Goal: Obtain resource: Obtain resource

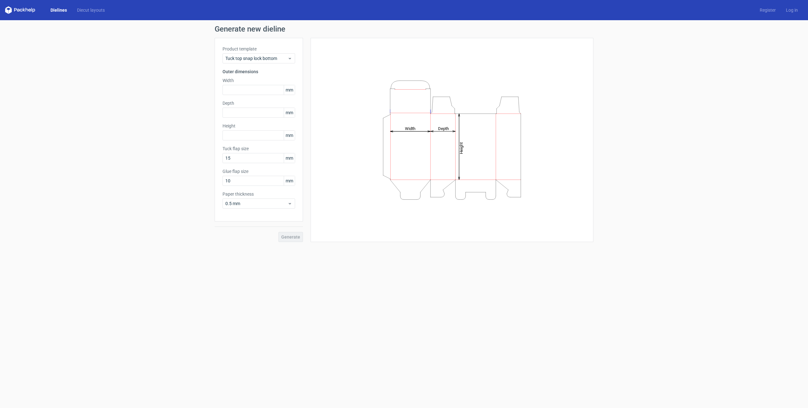
click at [439, 135] on icon "Height Depth Width" at bounding box center [451, 140] width 189 height 126
click at [249, 137] on input "text" at bounding box center [258, 135] width 73 height 10
type input "300"
click at [253, 111] on input "text" at bounding box center [258, 113] width 73 height 10
drag, startPoint x: 240, startPoint y: 111, endPoint x: 198, endPoint y: 111, distance: 41.6
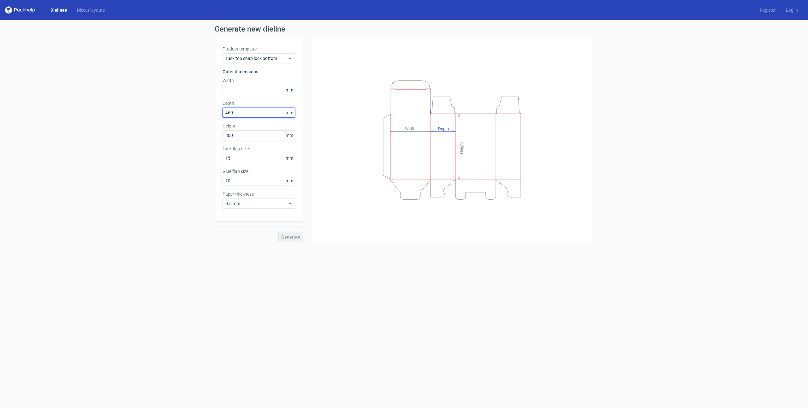
click at [198, 111] on div "Generate new dieline Product template Tuck top snap lock bottom Outer dimension…" at bounding box center [404, 133] width 808 height 227
click at [251, 93] on input "text" at bounding box center [258, 90] width 73 height 10
drag, startPoint x: 254, startPoint y: 114, endPoint x: 171, endPoint y: 114, distance: 82.3
click at [171, 114] on div "Generate new dieline Product template Tuck top snap lock bottom Outer dimension…" at bounding box center [404, 133] width 808 height 227
type input "460"
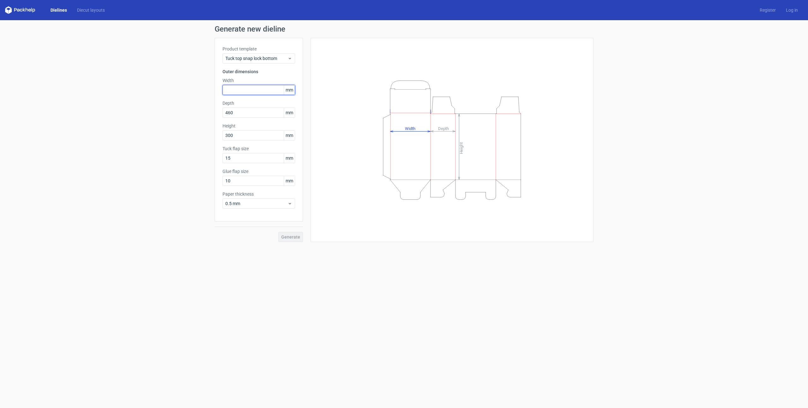
click at [239, 86] on input "text" at bounding box center [258, 90] width 73 height 10
type input "370"
click at [292, 237] on span "Generate" at bounding box center [290, 237] width 19 height 4
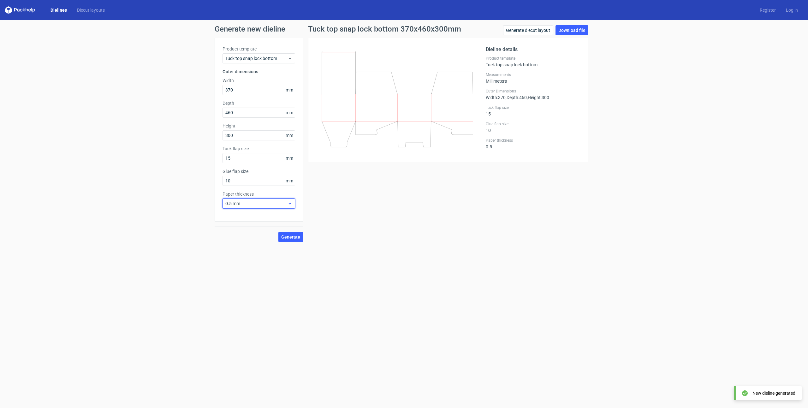
click at [290, 205] on icon at bounding box center [289, 203] width 5 height 5
click at [240, 248] on div "1.5 mm" at bounding box center [259, 248] width 68 height 10
click at [287, 236] on span "Generate" at bounding box center [290, 237] width 19 height 4
drag, startPoint x: 252, startPoint y: 159, endPoint x: 179, endPoint y: 159, distance: 73.2
click at [179, 159] on div "Generate new dieline Product template Tuck top snap lock bottom Outer dimension…" at bounding box center [404, 133] width 808 height 227
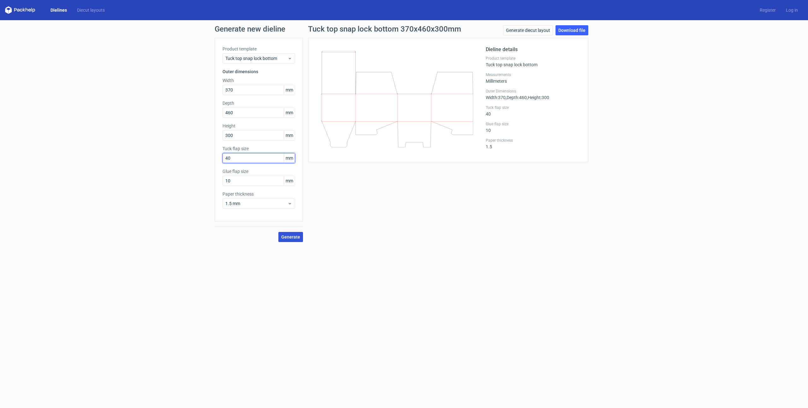
type input "40"
click at [291, 237] on span "Generate" at bounding box center [290, 237] width 19 height 4
drag, startPoint x: 247, startPoint y: 180, endPoint x: 203, endPoint y: 180, distance: 44.2
click at [203, 180] on div "Generate new dieline Product template Tuck top snap lock bottom Outer dimension…" at bounding box center [404, 133] width 808 height 227
type input "40"
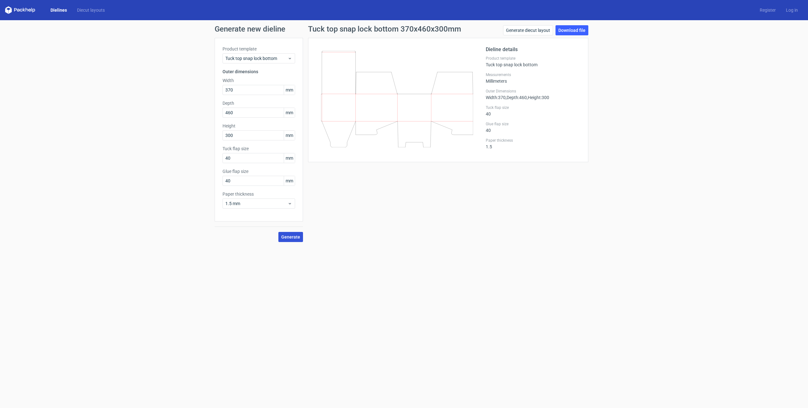
click at [287, 239] on button "Generate" at bounding box center [290, 237] width 25 height 10
click at [577, 29] on link "Download file" at bounding box center [571, 30] width 33 height 10
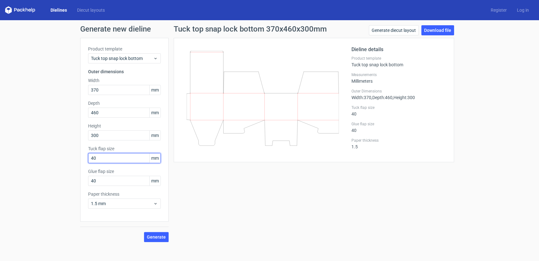
drag, startPoint x: 113, startPoint y: 160, endPoint x: 62, endPoint y: 161, distance: 51.4
click at [62, 161] on div "Generate new dieline Product template Tuck top snap lock bottom Outer dimension…" at bounding box center [269, 133] width 539 height 227
type input "60"
click at [156, 237] on span "Generate" at bounding box center [156, 237] width 19 height 4
click at [45, 182] on div "Generate new dieline Product template Tuck top snap lock bottom Outer dimension…" at bounding box center [269, 133] width 539 height 227
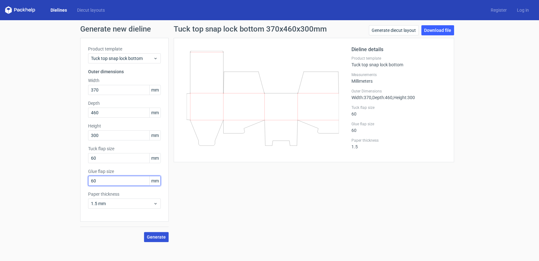
type input "60"
click at [149, 239] on button "Generate" at bounding box center [156, 237] width 25 height 10
click at [243, 193] on div "Tuck top snap lock bottom 370x460x300mm Generate diecut layout Download file Di…" at bounding box center [313, 133] width 290 height 217
click at [433, 32] on link "Download file" at bounding box center [437, 30] width 33 height 10
click at [301, 208] on div "Tuck top snap lock bottom 370x460x300mm Generate diecut layout Download file Di…" at bounding box center [313, 133] width 290 height 217
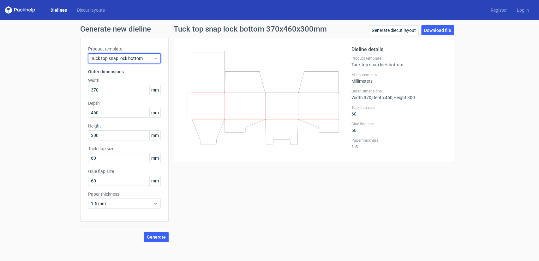
click at [138, 57] on span "Tuck top snap lock bottom" at bounding box center [122, 58] width 62 height 6
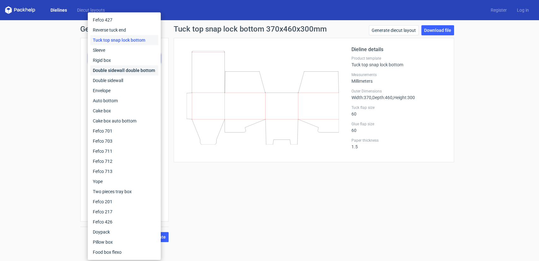
click at [136, 72] on div "Double sidewall double bottom" at bounding box center [124, 70] width 68 height 10
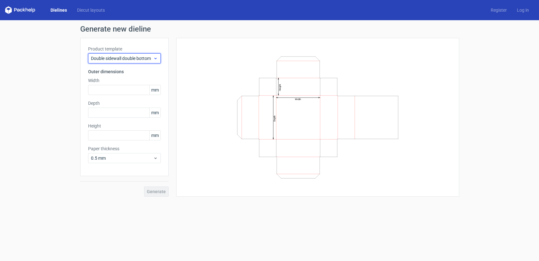
click at [134, 59] on span "Double sidewall double bottom" at bounding box center [122, 58] width 62 height 6
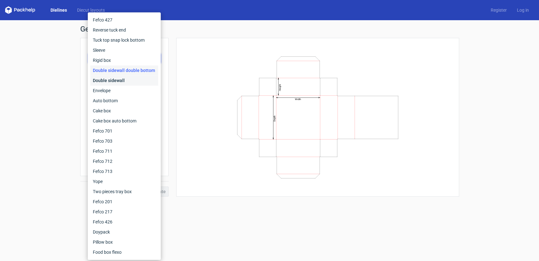
click at [125, 80] on div "Double sidewall" at bounding box center [124, 80] width 68 height 10
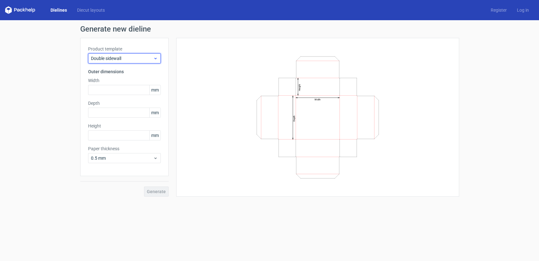
click at [124, 59] on span "Double sidewall" at bounding box center [122, 58] width 62 height 6
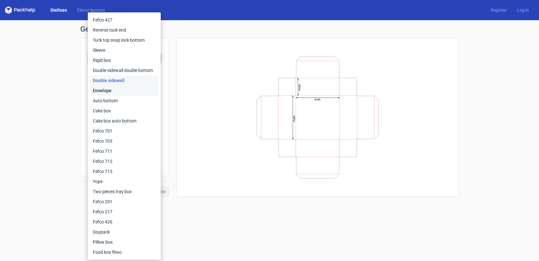
click at [115, 89] on div "Envelope" at bounding box center [124, 90] width 68 height 10
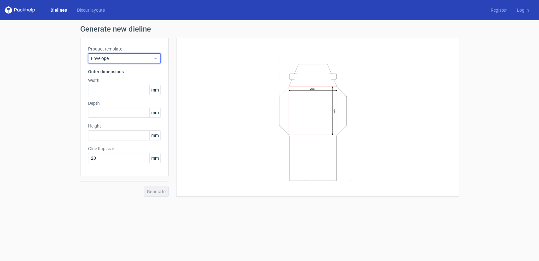
click at [122, 61] on span "Envelope" at bounding box center [122, 58] width 62 height 6
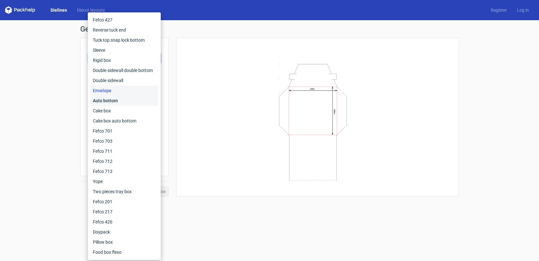
click at [115, 99] on div "Auto bottom" at bounding box center [124, 101] width 68 height 10
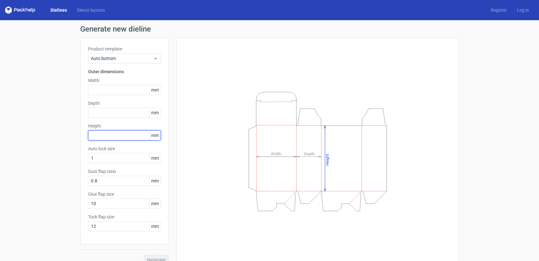
click at [101, 136] on input "text" at bounding box center [124, 135] width 73 height 10
type input "300"
click at [111, 110] on input "text" at bounding box center [124, 113] width 73 height 10
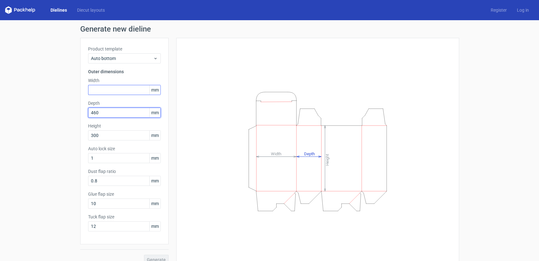
type input "460"
click at [115, 88] on input "text" at bounding box center [124, 90] width 73 height 10
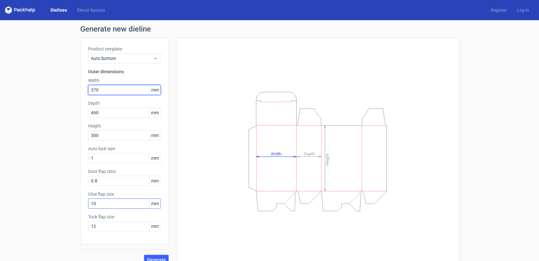
type input "370"
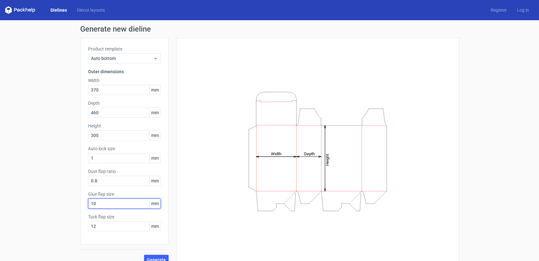
drag, startPoint x: 109, startPoint y: 203, endPoint x: 69, endPoint y: 195, distance: 39.9
click at [69, 195] on div "Generate new dieline Product template Auto bottom Outer dimensions Width 370 mm…" at bounding box center [269, 145] width 539 height 250
type input "25"
drag, startPoint x: 102, startPoint y: 227, endPoint x: 71, endPoint y: 226, distance: 31.2
click at [71, 226] on div "Generate new dieline Product template Auto bottom Outer dimensions Width 370 mm…" at bounding box center [269, 145] width 539 height 250
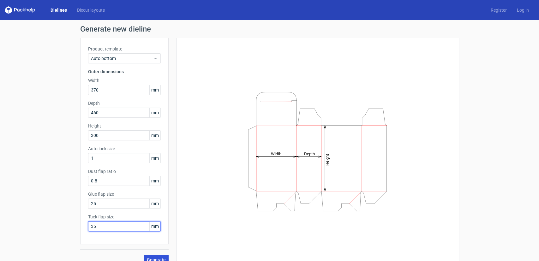
type input "35"
click at [152, 257] on span "Generate" at bounding box center [156, 259] width 19 height 4
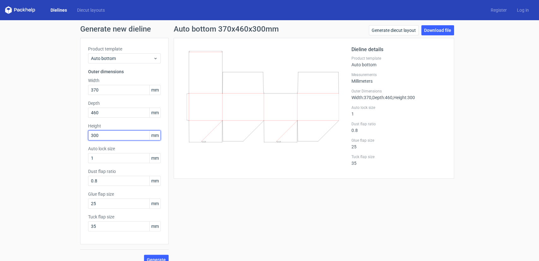
drag, startPoint x: 102, startPoint y: 133, endPoint x: 77, endPoint y: 134, distance: 24.3
click at [77, 134] on div "Generate new dieline Product template Auto bottom Outer dimensions Width 370 mm…" at bounding box center [269, 145] width 539 height 250
click at [151, 258] on span "Generate" at bounding box center [156, 259] width 19 height 4
drag, startPoint x: 117, startPoint y: 136, endPoint x: 44, endPoint y: 135, distance: 72.2
click at [44, 135] on div "Generate new dieline Product template Auto bottom Outer dimensions Width 370 mm…" at bounding box center [269, 145] width 539 height 250
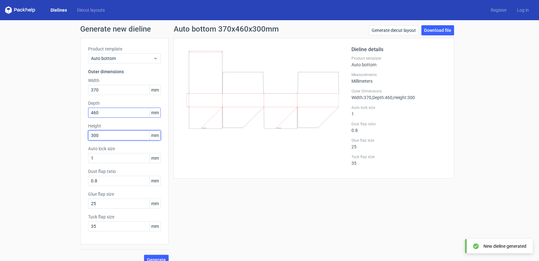
type input "300"
click at [116, 112] on input "460" at bounding box center [124, 113] width 73 height 10
click at [152, 257] on span "Generate" at bounding box center [156, 259] width 19 height 4
click at [391, 32] on link "Generate diecut layout" at bounding box center [393, 30] width 50 height 10
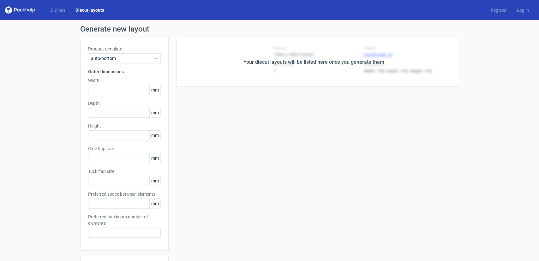
type input "370"
type input "460"
type input "300"
type input "25"
type input "35"
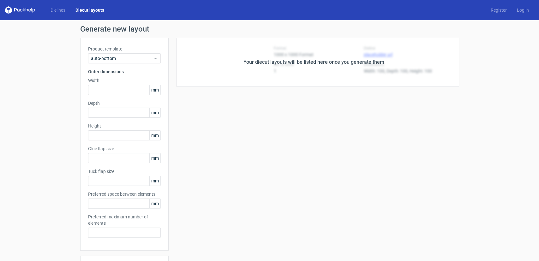
type input "5"
type input "48"
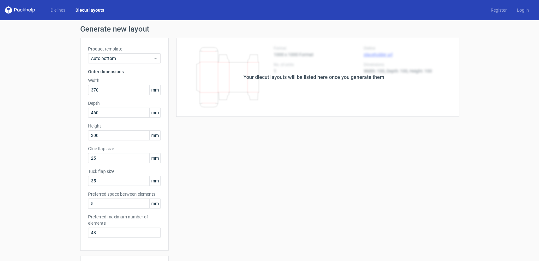
click at [387, 38] on div "Your diecut layouts will be listed here once you generate them" at bounding box center [313, 77] width 290 height 79
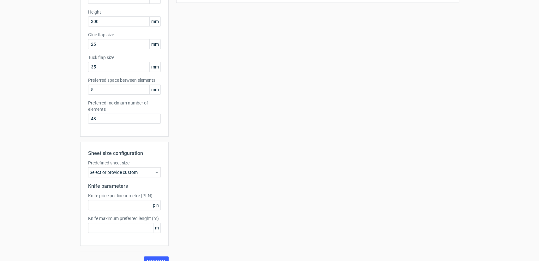
scroll to position [124, 0]
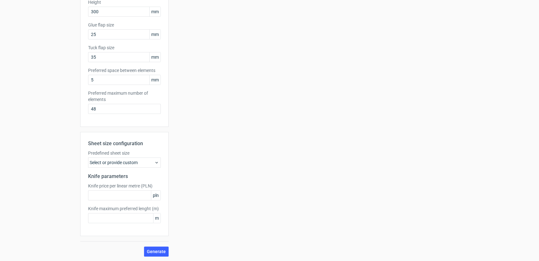
click at [140, 163] on div "Select or provide custom" at bounding box center [124, 162] width 73 height 10
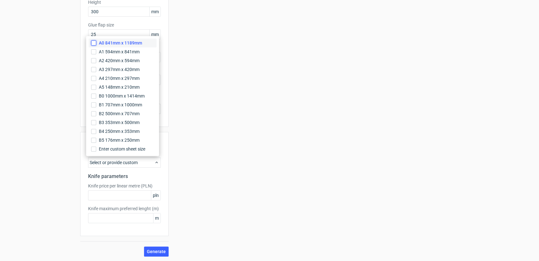
click at [95, 44] on input "A0 841mm x 1189mm" at bounding box center [93, 42] width 5 height 5
click at [218, 123] on div "Your diecut layouts will be listed here once you generate them Height Depth Wid…" at bounding box center [313, 85] width 290 height 342
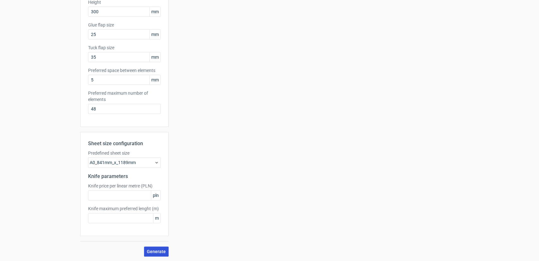
click at [152, 251] on span "Generate" at bounding box center [156, 251] width 19 height 4
click at [145, 193] on input "text" at bounding box center [124, 195] width 73 height 10
click at [121, 217] on input "text" at bounding box center [124, 218] width 73 height 10
type input "3"
click at [121, 197] on input "text" at bounding box center [124, 195] width 73 height 10
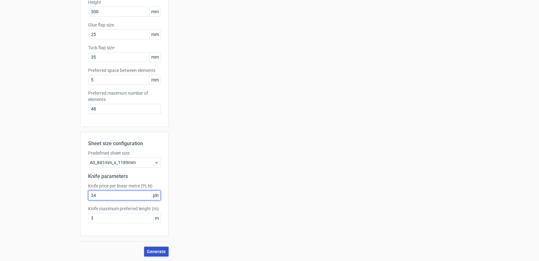
type input "34"
click at [155, 253] on span "Generate" at bounding box center [156, 251] width 19 height 4
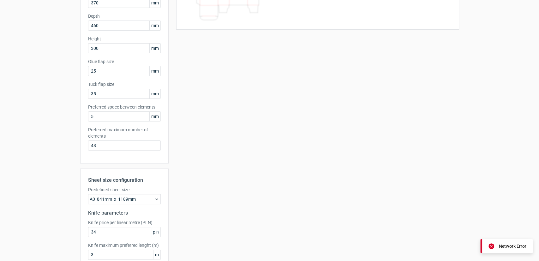
scroll to position [0, 0]
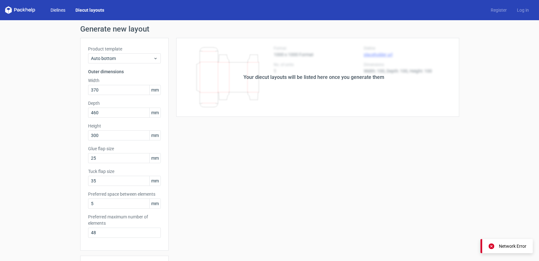
click at [63, 12] on link "Dielines" at bounding box center [57, 10] width 25 height 6
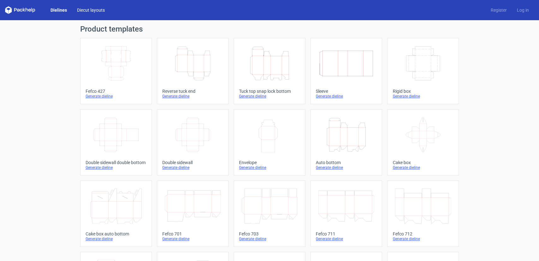
click at [85, 11] on link "Diecut layouts" at bounding box center [91, 10] width 38 height 6
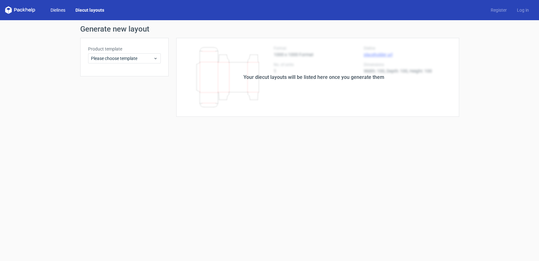
click at [63, 10] on link "Dielines" at bounding box center [57, 10] width 25 height 6
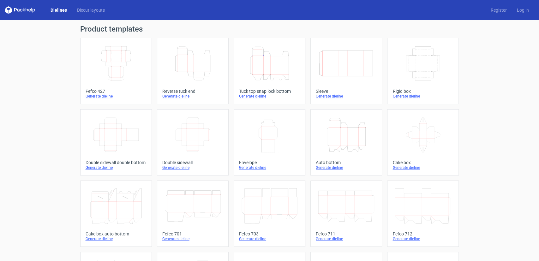
click at [485, 125] on div "Product templates Width Depth Height Fefco 427 Generate dieline Height Depth Wi…" at bounding box center [269, 207] width 539 height 374
click at [489, 84] on div "Product templates Width Depth Height Fefco 427 Generate dieline Height Depth Wi…" at bounding box center [269, 207] width 539 height 374
click at [249, 97] on div "Generate dieline" at bounding box center [269, 96] width 61 height 5
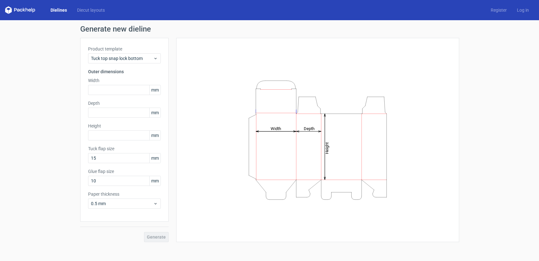
click at [213, 86] on div "Height Depth Width" at bounding box center [317, 140] width 267 height 188
click at [103, 135] on input "text" at bounding box center [124, 135] width 73 height 10
type input "300"
click at [161, 239] on div "Generate" at bounding box center [124, 231] width 88 height 21
click at [158, 238] on div "Generate" at bounding box center [124, 231] width 88 height 21
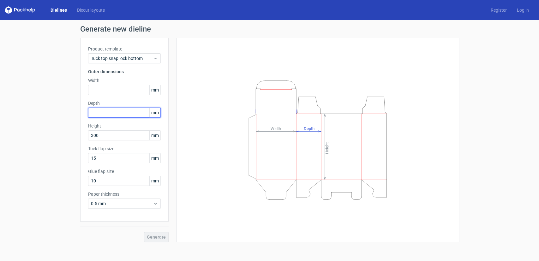
click at [106, 112] on input "text" at bounding box center [124, 113] width 73 height 10
type input "46"
click at [113, 87] on input "text" at bounding box center [124, 90] width 73 height 10
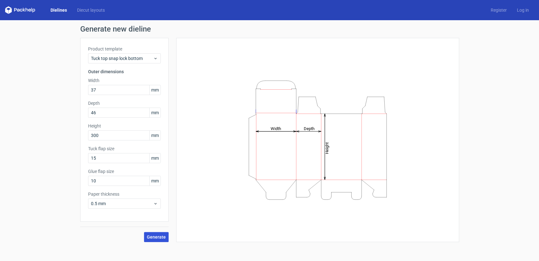
click at [154, 238] on span "Generate" at bounding box center [156, 237] width 19 height 4
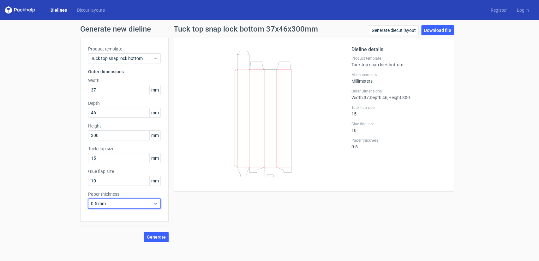
click at [156, 203] on icon at bounding box center [155, 203] width 5 height 5
click at [118, 169] on div "1.5 mm" at bounding box center [124, 169] width 68 height 10
click at [152, 237] on span "Generate" at bounding box center [156, 237] width 19 height 4
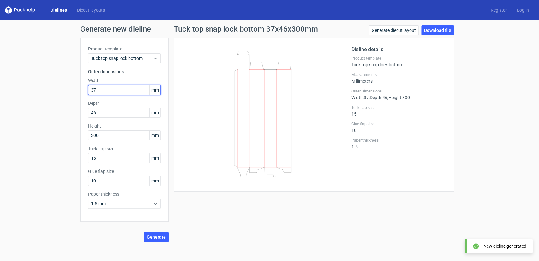
click at [116, 89] on input "37" at bounding box center [124, 90] width 73 height 10
type input "370"
click at [116, 113] on input "46" at bounding box center [124, 113] width 73 height 10
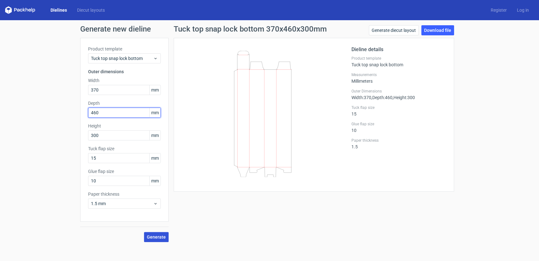
type input "460"
click at [152, 236] on span "Generate" at bounding box center [156, 237] width 19 height 4
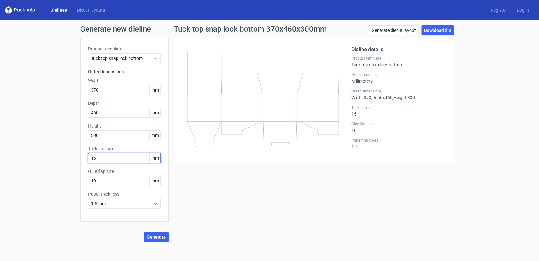
drag, startPoint x: 123, startPoint y: 157, endPoint x: 103, endPoint y: 155, distance: 20.3
click at [103, 155] on input "15" at bounding box center [124, 158] width 73 height 10
drag, startPoint x: 103, startPoint y: 156, endPoint x: 68, endPoint y: 156, distance: 34.1
click at [68, 156] on div "Generate new dieline Product template Tuck top snap lock bottom Outer dimension…" at bounding box center [269, 133] width 539 height 227
drag, startPoint x: 101, startPoint y: 160, endPoint x: 73, endPoint y: 159, distance: 28.7
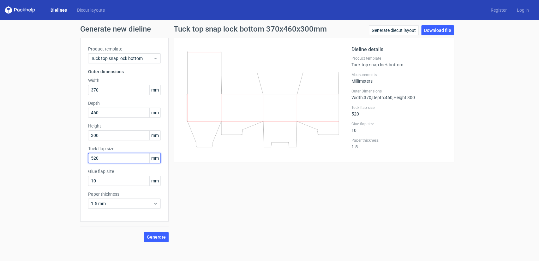
click at [73, 159] on div "Generate new dieline Product template Tuck top snap lock bottom Outer dimension…" at bounding box center [269, 133] width 539 height 227
type input "50"
click at [156, 238] on span "Generate" at bounding box center [156, 237] width 19 height 4
drag, startPoint x: 239, startPoint y: 121, endPoint x: 239, endPoint y: 130, distance: 8.5
click at [239, 130] on icon at bounding box center [262, 99] width 152 height 97
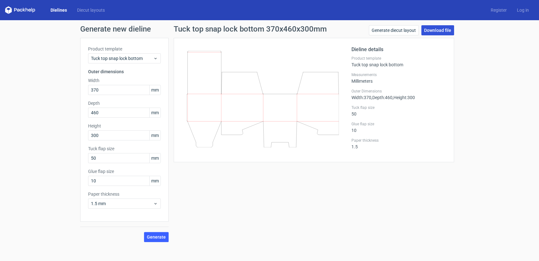
click at [434, 32] on link "Download file" at bounding box center [437, 30] width 33 height 10
click at [324, 188] on div "Tuck top snap lock bottom 370x460x300mm Generate diecut layout Download file Di…" at bounding box center [313, 133] width 290 height 217
drag, startPoint x: 98, startPoint y: 179, endPoint x: 76, endPoint y: 179, distance: 22.1
click at [76, 179] on div "Generate new dieline Product template Tuck top snap lock bottom Outer dimension…" at bounding box center [269, 133] width 539 height 227
type input "50"
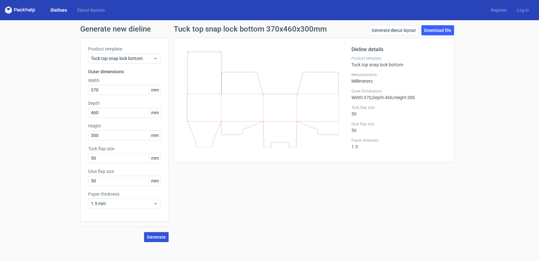
click at [158, 237] on span "Generate" at bounding box center [156, 237] width 19 height 4
click at [431, 32] on link "Download file" at bounding box center [437, 30] width 33 height 10
click at [56, 12] on link "Dielines" at bounding box center [58, 10] width 27 height 6
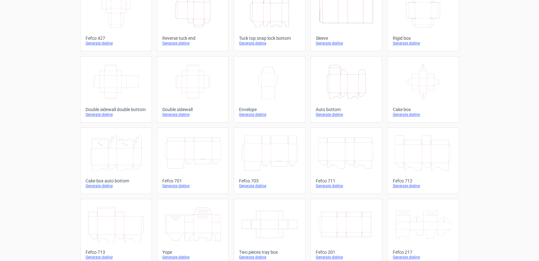
scroll to position [63, 0]
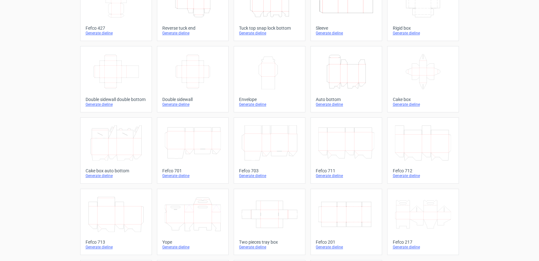
click at [123, 210] on icon at bounding box center [116, 214] width 56 height 35
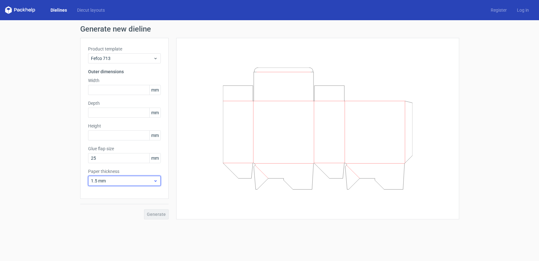
click at [117, 182] on span "1.5 mm" at bounding box center [122, 181] width 62 height 6
click at [109, 225] on div "1.5 mm" at bounding box center [124, 225] width 68 height 10
click at [110, 135] on input "text" at bounding box center [124, 135] width 73 height 10
type input "300"
click at [116, 111] on input "text" at bounding box center [124, 113] width 73 height 10
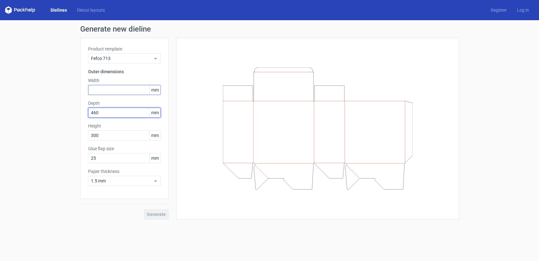
type input "460"
click at [112, 87] on input "text" at bounding box center [124, 90] width 73 height 10
click at [156, 215] on span "Generate" at bounding box center [156, 214] width 19 height 4
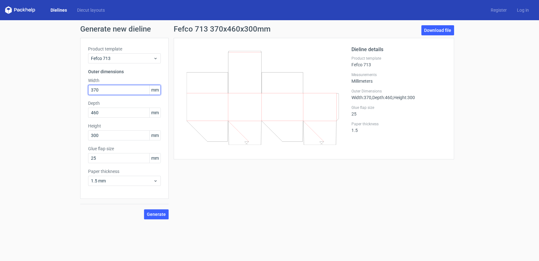
drag, startPoint x: 104, startPoint y: 89, endPoint x: 73, endPoint y: 89, distance: 31.2
click at [73, 89] on div "Generate new dieline Product template Fefco 713 Outer dimensions Width 370 mm D…" at bounding box center [269, 122] width 539 height 204
type input "460"
drag, startPoint x: 91, startPoint y: 114, endPoint x: 70, endPoint y: 111, distance: 21.3
click at [70, 111] on div "Generate new dieline Product template Fefco 713 Outer dimensions Width 460 mm D…" at bounding box center [269, 122] width 539 height 204
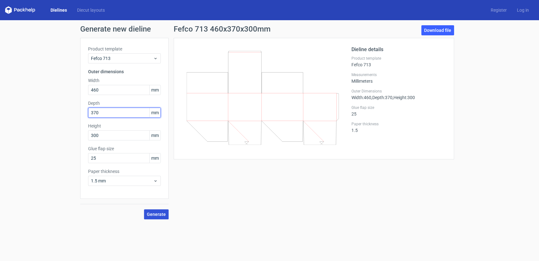
type input "370"
click at [156, 215] on span "Generate" at bounding box center [156, 214] width 19 height 4
click at [56, 9] on link "Dielines" at bounding box center [58, 10] width 27 height 6
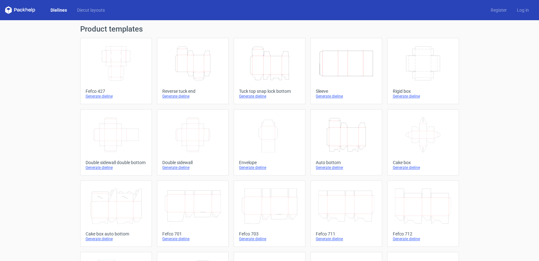
click at [415, 73] on icon "Width Depth Height" at bounding box center [423, 63] width 56 height 35
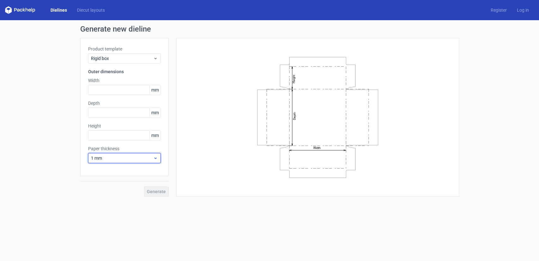
click at [135, 158] on span "1 mm" at bounding box center [122, 158] width 62 height 6
click at [102, 203] on div "1.5 mm" at bounding box center [124, 202] width 68 height 10
click at [111, 138] on input "text" at bounding box center [124, 135] width 73 height 10
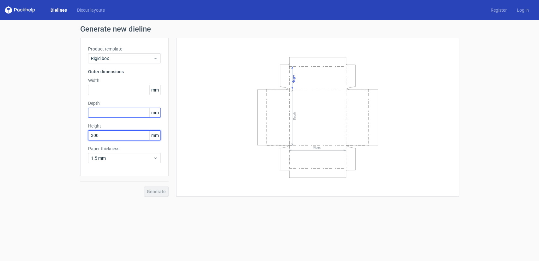
type input "300"
click at [117, 112] on input "text" at bounding box center [124, 113] width 73 height 10
type input "460"
click at [117, 88] on input "text" at bounding box center [124, 90] width 73 height 10
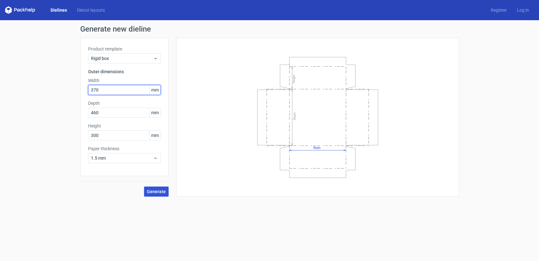
type input "370"
click at [153, 192] on span "Generate" at bounding box center [156, 191] width 19 height 4
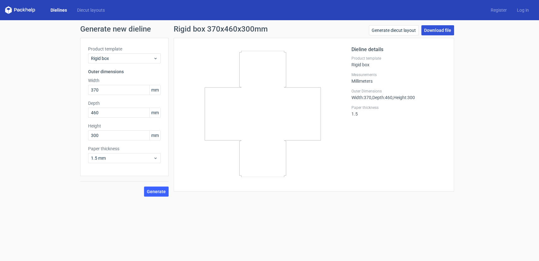
click at [434, 31] on link "Download file" at bounding box center [437, 30] width 33 height 10
click at [56, 11] on link "Dielines" at bounding box center [58, 10] width 27 height 6
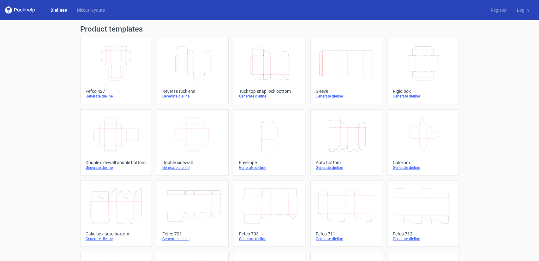
click at [267, 71] on icon "Height Depth Width" at bounding box center [269, 63] width 56 height 35
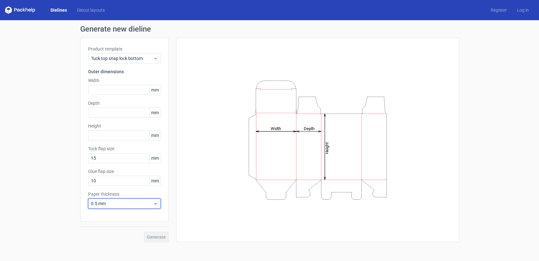
click at [140, 205] on span "0.5 mm" at bounding box center [122, 203] width 62 height 6
click at [196, 157] on div "Height Depth Width" at bounding box center [317, 140] width 267 height 188
click at [125, 203] on span "0.5 mm" at bounding box center [122, 203] width 62 height 6
click at [182, 172] on div "Height Depth Width" at bounding box center [317, 140] width 283 height 204
click at [128, 204] on span "0.5 mm" at bounding box center [122, 203] width 62 height 6
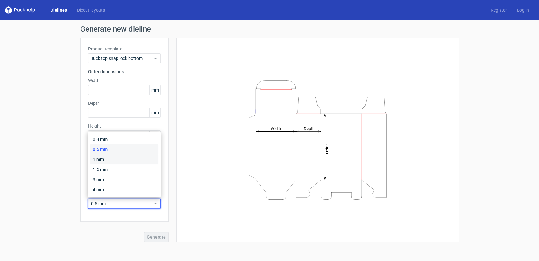
click at [109, 160] on div "1 mm" at bounding box center [124, 159] width 68 height 10
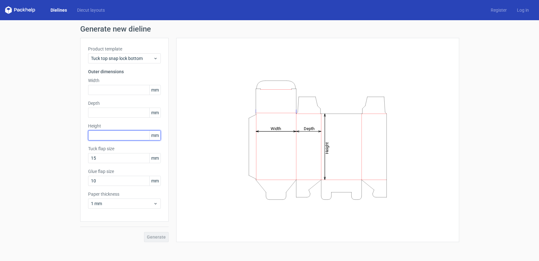
click at [111, 135] on input "text" at bounding box center [124, 135] width 73 height 10
type input "150"
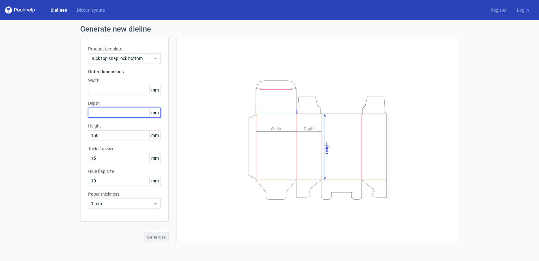
click at [112, 114] on input "text" at bounding box center [124, 113] width 73 height 10
type input "230"
click at [117, 90] on input "text" at bounding box center [124, 90] width 73 height 10
drag, startPoint x: 110, startPoint y: 93, endPoint x: 104, endPoint y: 91, distance: 7.2
click at [104, 91] on input "18" at bounding box center [124, 90] width 73 height 10
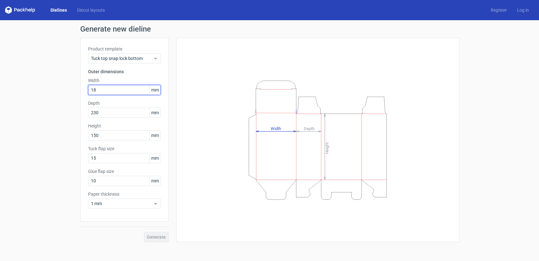
type input "18"
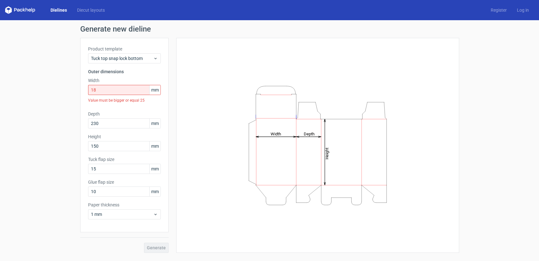
click at [155, 238] on div "Generate" at bounding box center [124, 242] width 88 height 21
click at [111, 124] on input "230" at bounding box center [124, 123] width 73 height 10
type input "230"
click at [109, 90] on input "18" at bounding box center [124, 90] width 73 height 10
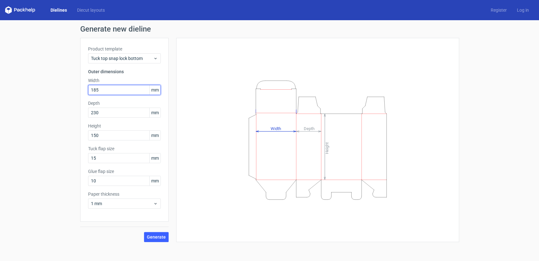
type input "185"
click at [193, 97] on div "Height Depth Width" at bounding box center [317, 140] width 267 height 188
click at [157, 237] on span "Generate" at bounding box center [156, 237] width 19 height 4
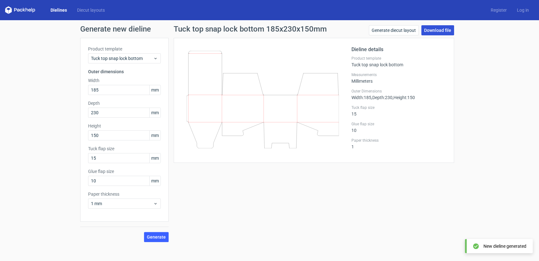
click at [432, 33] on link "Download file" at bounding box center [437, 30] width 33 height 10
click at [315, 184] on div "Tuck top snap lock bottom 185x230x150mm Generate diecut layout Download file Di…" at bounding box center [313, 133] width 290 height 217
drag, startPoint x: 109, startPoint y: 182, endPoint x: 68, endPoint y: 184, distance: 42.0
click at [68, 184] on div "Generate new dieline Product template Tuck top snap lock bottom Outer dimension…" at bounding box center [269, 133] width 539 height 227
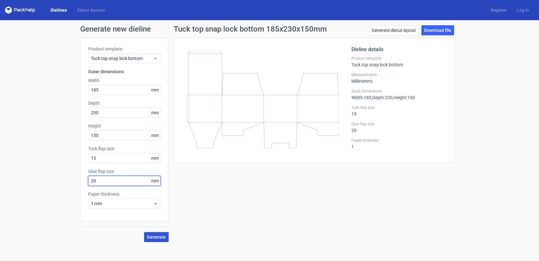
type input "20"
click at [154, 235] on span "Generate" at bounding box center [156, 237] width 19 height 4
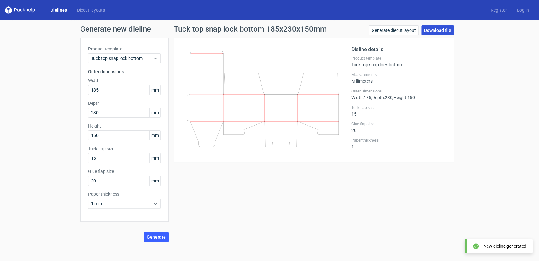
click at [442, 32] on link "Download file" at bounding box center [437, 30] width 33 height 10
click at [478, 133] on div "Generate new dieline Product template Tuck top snap lock bottom Outer dimension…" at bounding box center [269, 133] width 539 height 227
